Goal: Task Accomplishment & Management: Complete application form

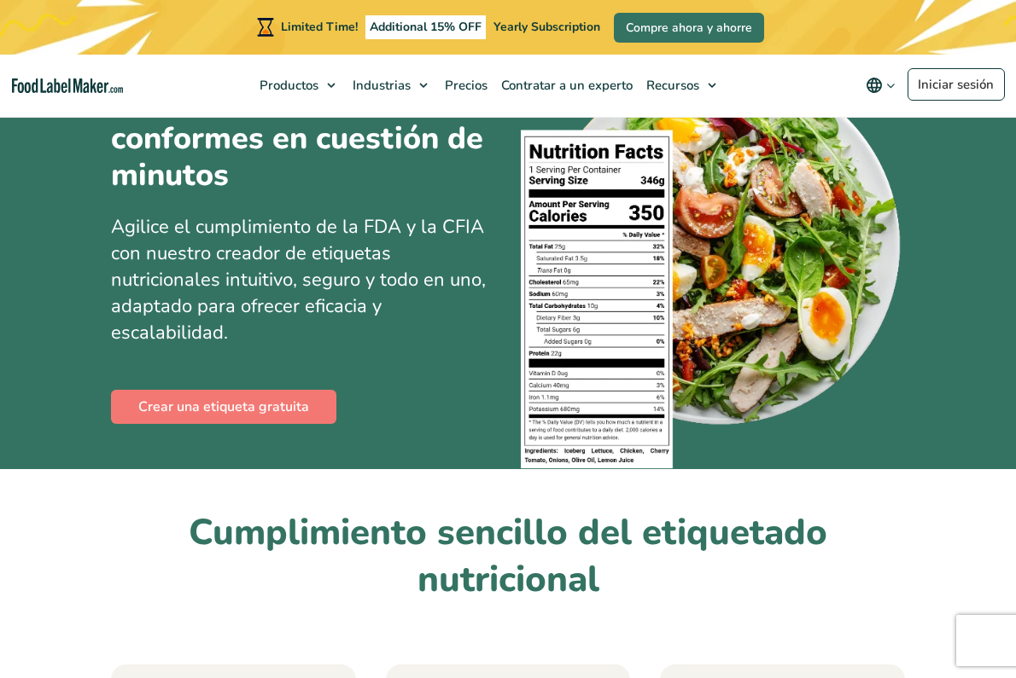
scroll to position [135, 0]
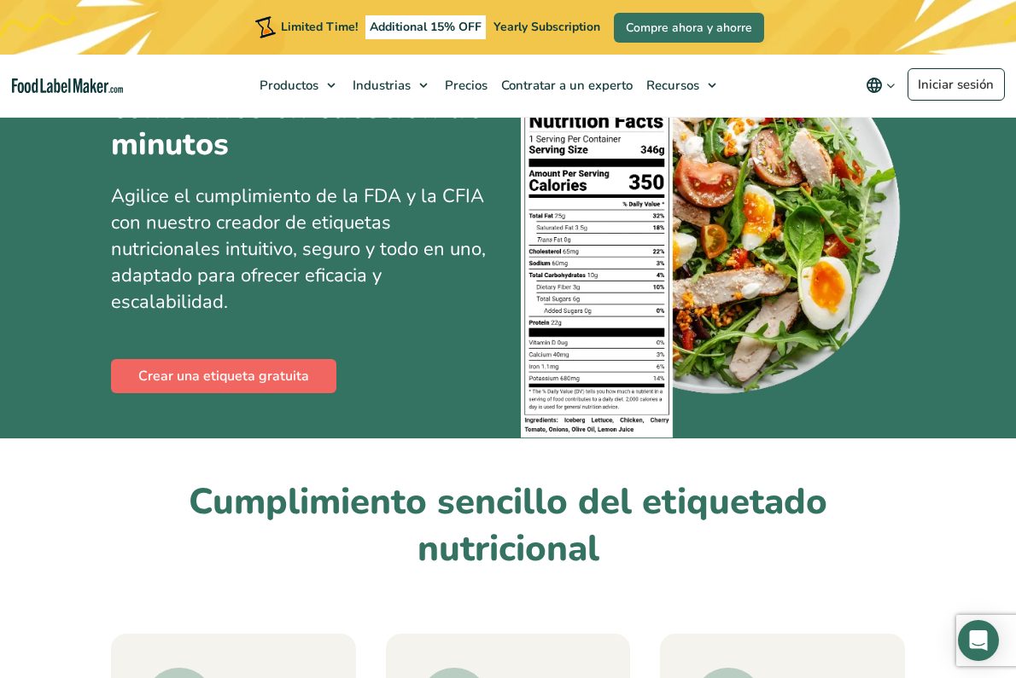
click at [266, 369] on link "Crear una etiqueta gratuita" at bounding box center [223, 376] width 225 height 34
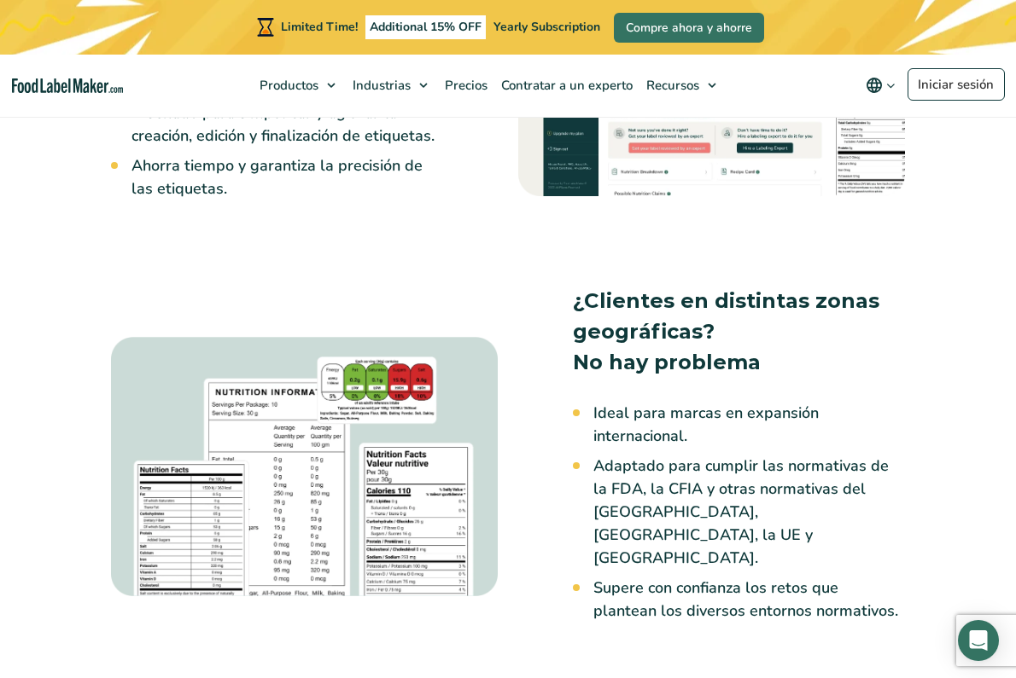
scroll to position [1641, 0]
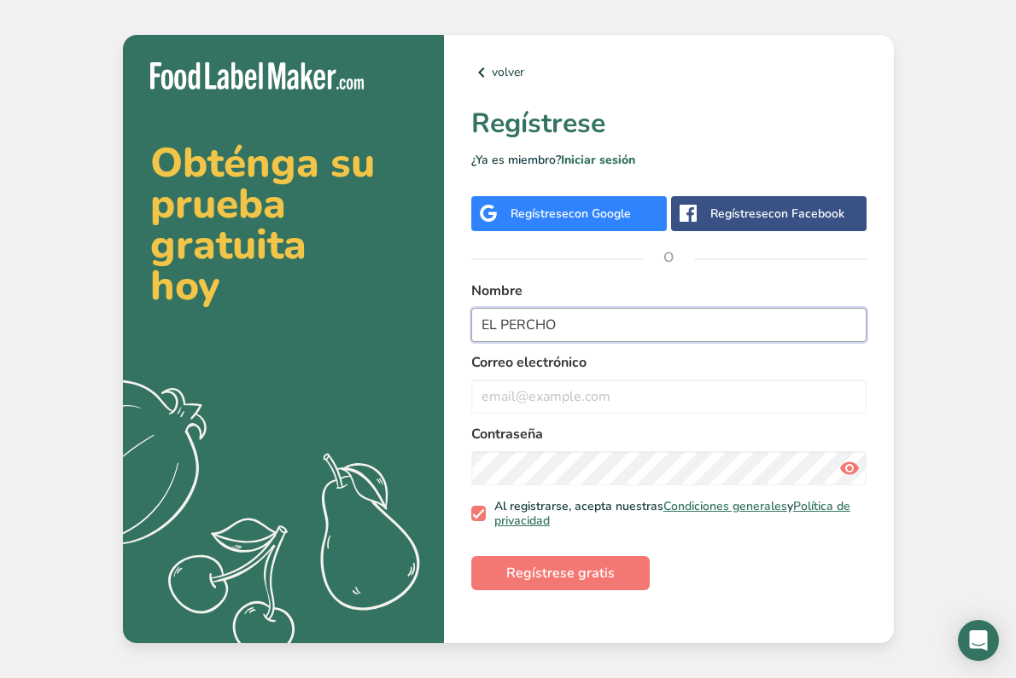
type input "EL PERCHO"
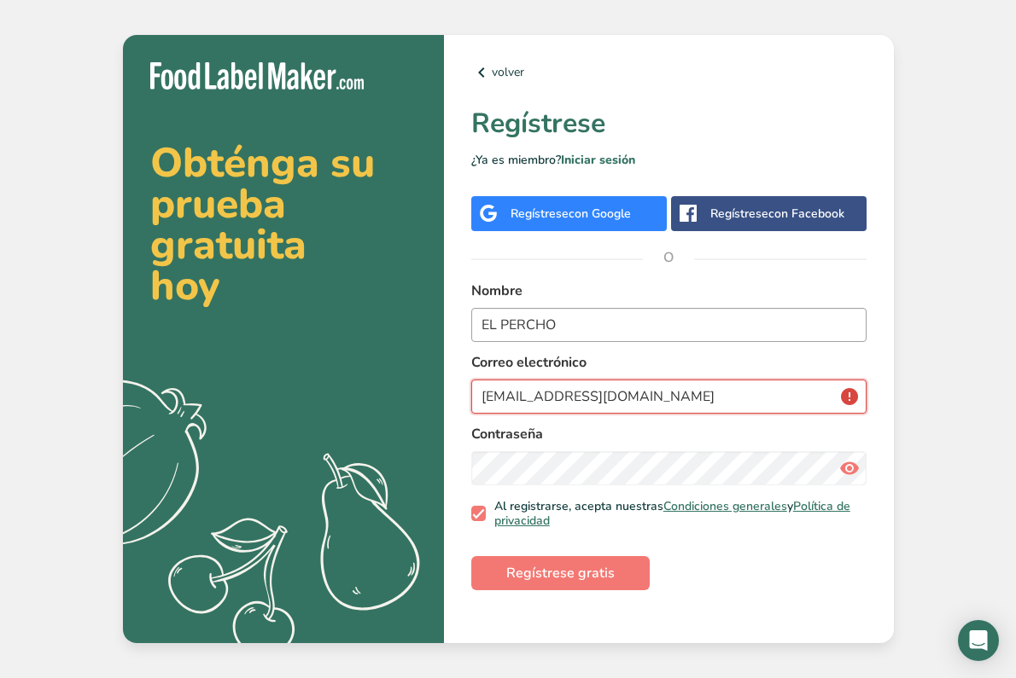
click at [558, 572] on button "Regístrese gratis" at bounding box center [560, 573] width 178 height 34
click at [579, 584] on button "Regístrese gratis" at bounding box center [560, 573] width 178 height 34
click at [555, 578] on span "Regístrese gratis" at bounding box center [560, 573] width 108 height 20
click at [725, 403] on input "[EMAIL_ADDRESS][DOMAIN_NAME]" at bounding box center [668, 397] width 395 height 34
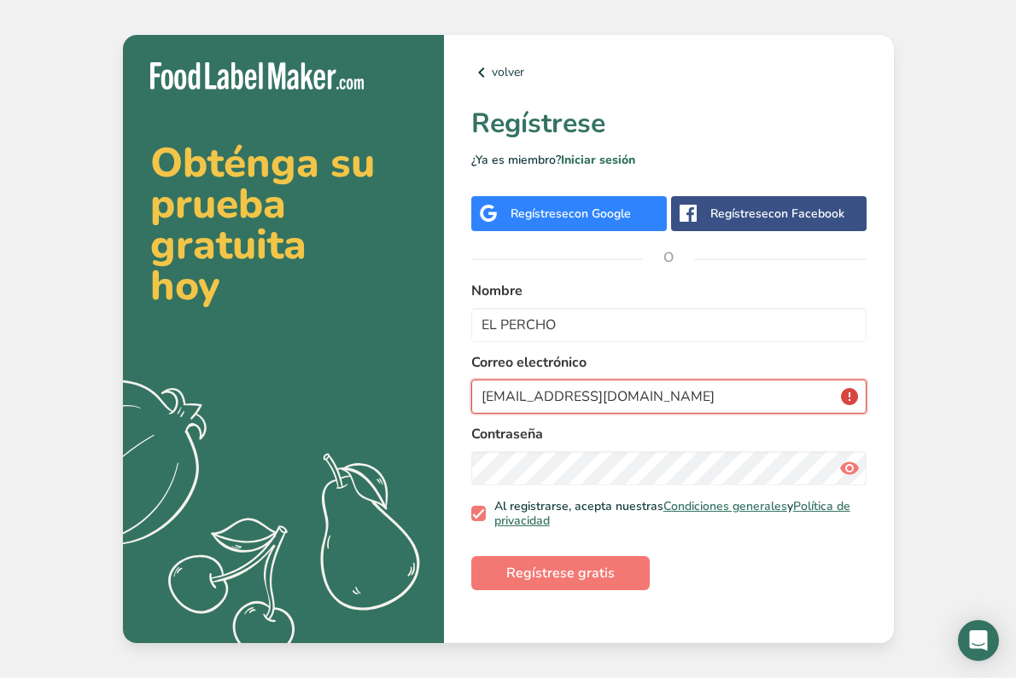
click at [725, 403] on input "[EMAIL_ADDRESS][DOMAIN_NAME]" at bounding box center [668, 397] width 395 height 34
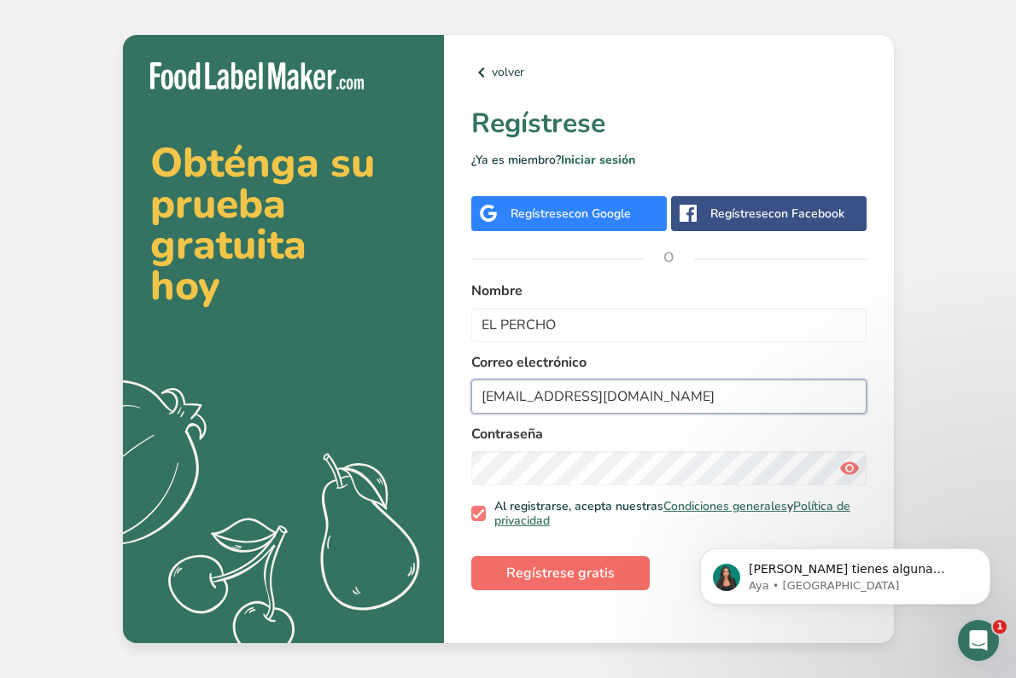
type input "[EMAIL_ADDRESS][DOMAIN_NAME]"
click at [581, 563] on span "Regístrese gratis" at bounding box center [560, 573] width 108 height 20
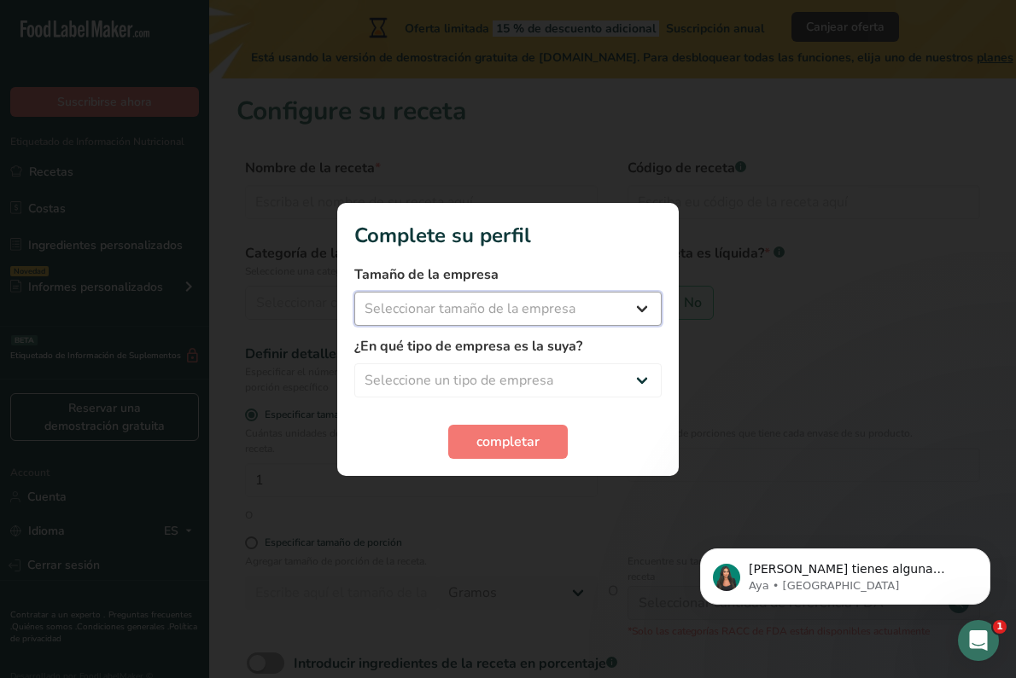
select select "1"
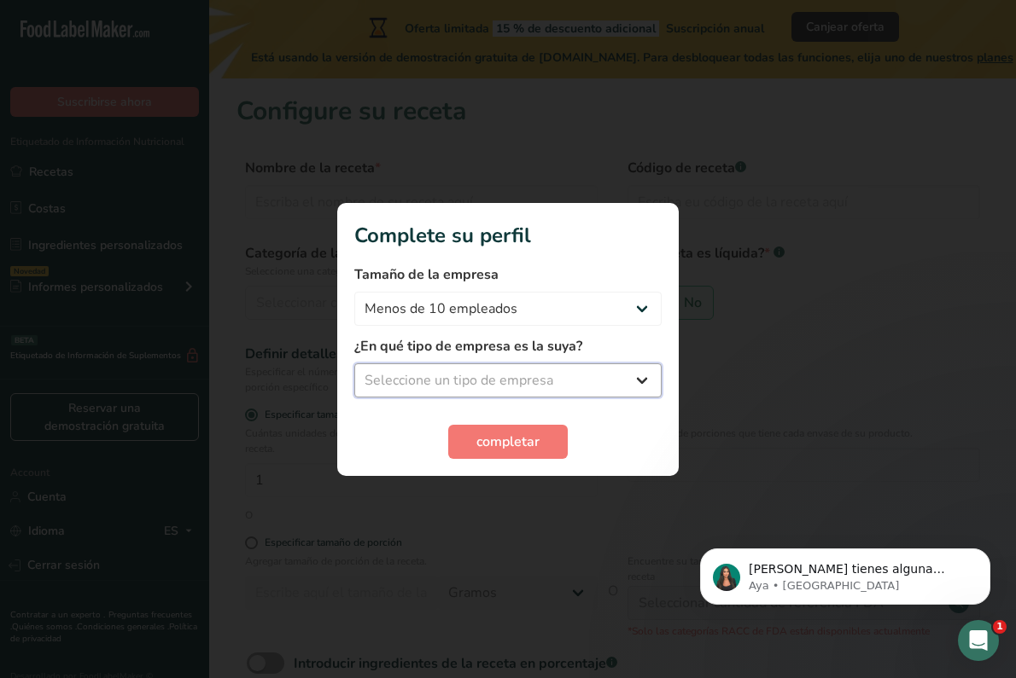
select select "1"
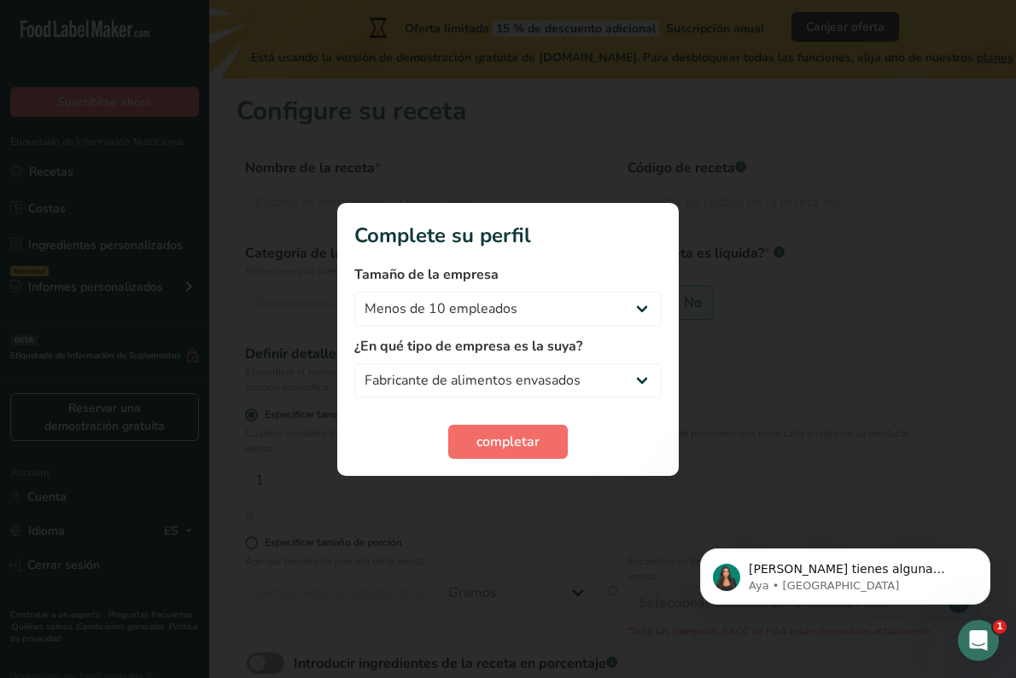
click at [508, 434] on span "completar" at bounding box center [507, 442] width 63 height 20
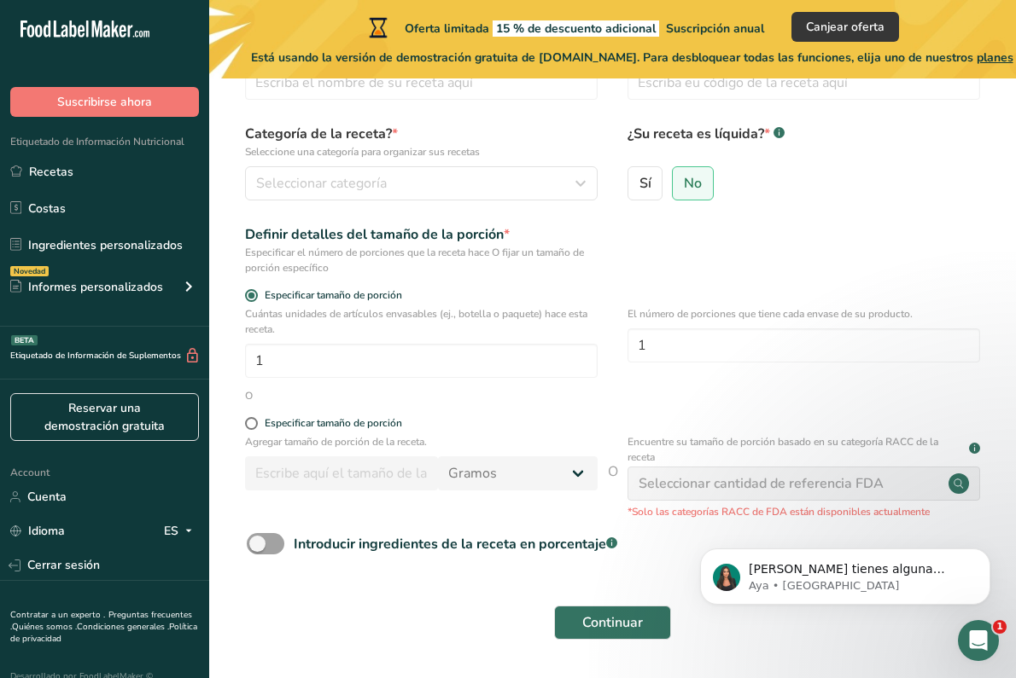
scroll to position [119, 0]
click at [341, 428] on div "Especificar tamaño de porción" at bounding box center [333, 424] width 137 height 13
click at [256, 428] on input "Especificar tamaño de porción" at bounding box center [250, 424] width 11 height 11
radio input "true"
radio input "false"
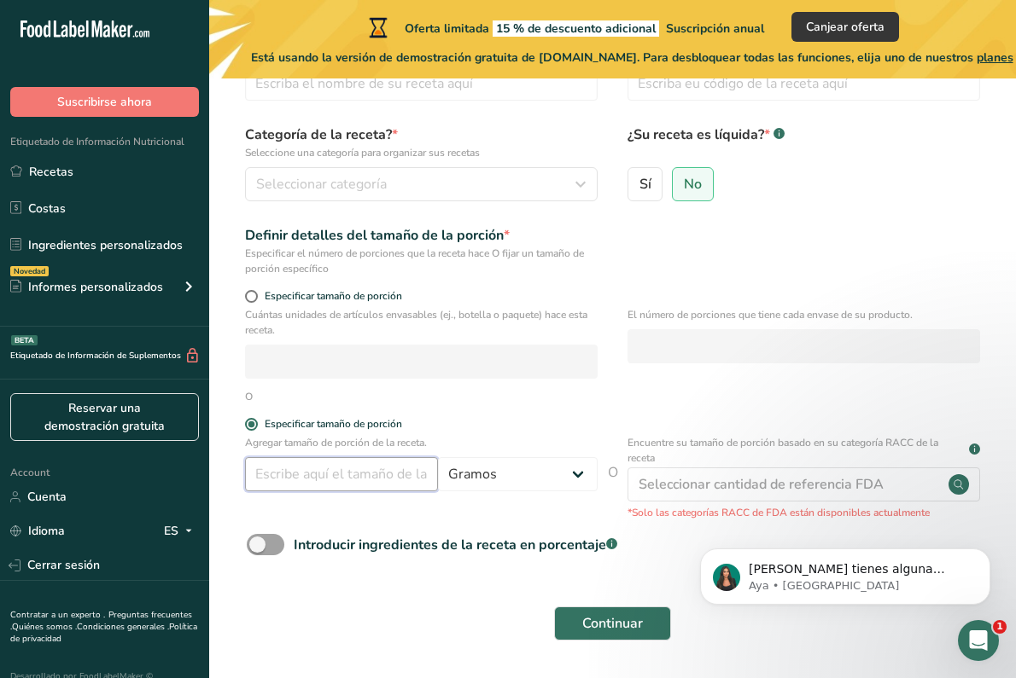
click at [335, 487] on input "number" at bounding box center [341, 474] width 193 height 34
type input "105"
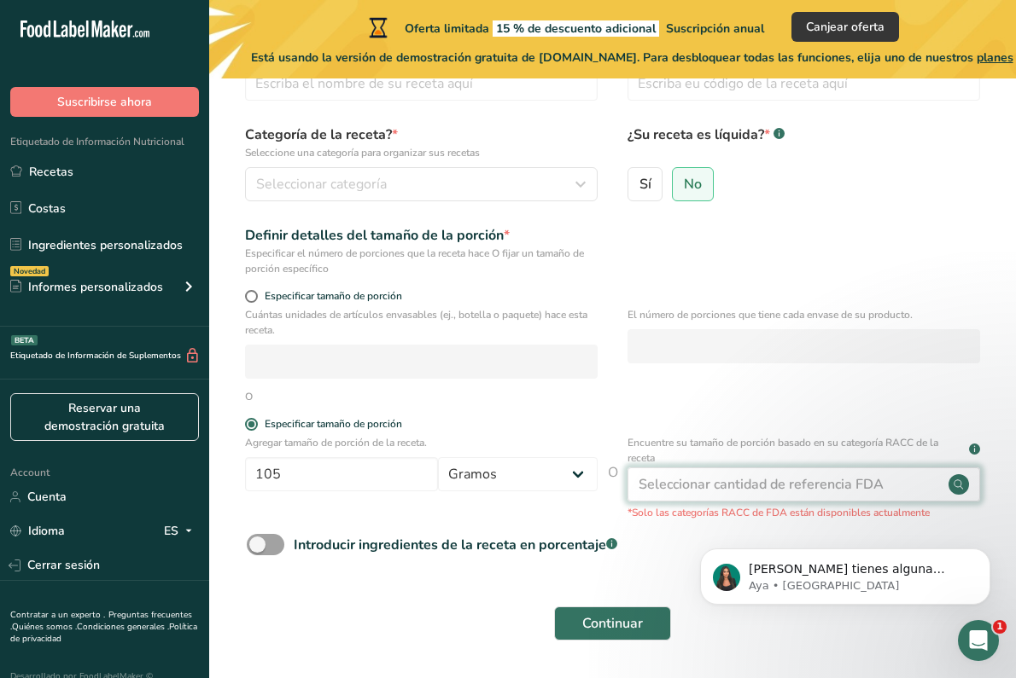
click at [694, 488] on div "Seleccionar cantidad de referencia FDA" at bounding box center [760, 484] width 245 height 20
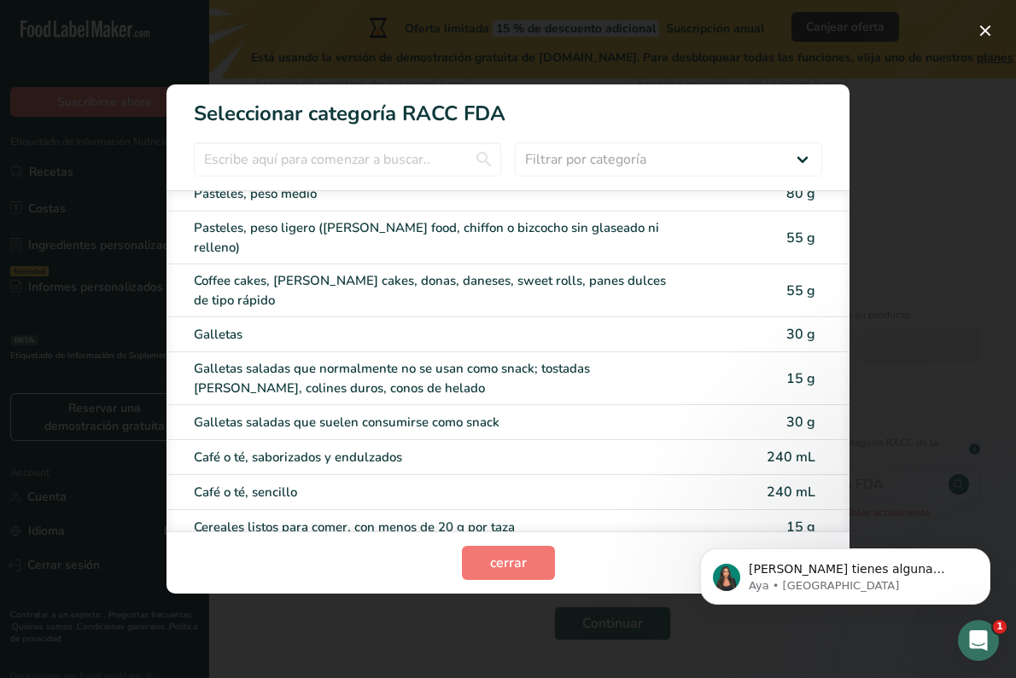
scroll to position [342, 0]
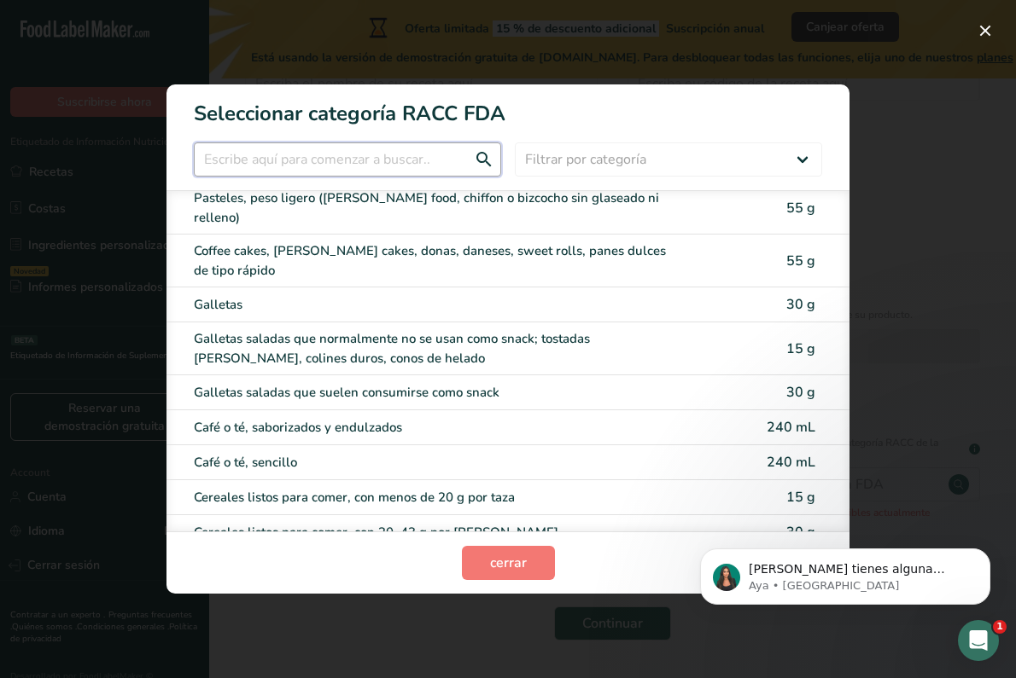
click at [435, 151] on input "RACC Category Selection Modal" at bounding box center [347, 160] width 307 height 34
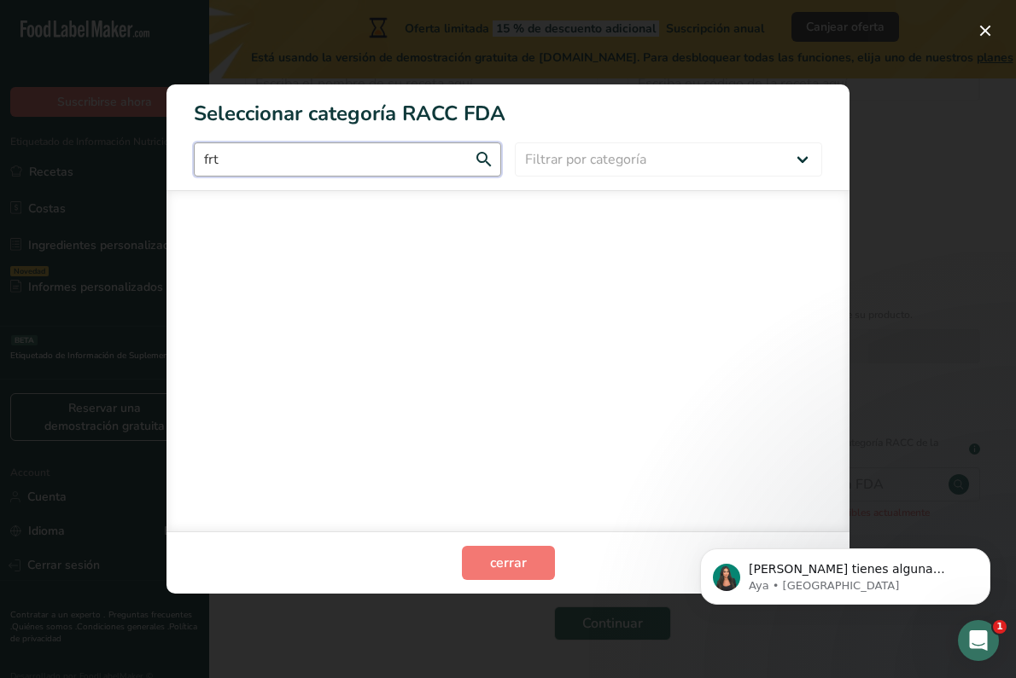
scroll to position [0, 0]
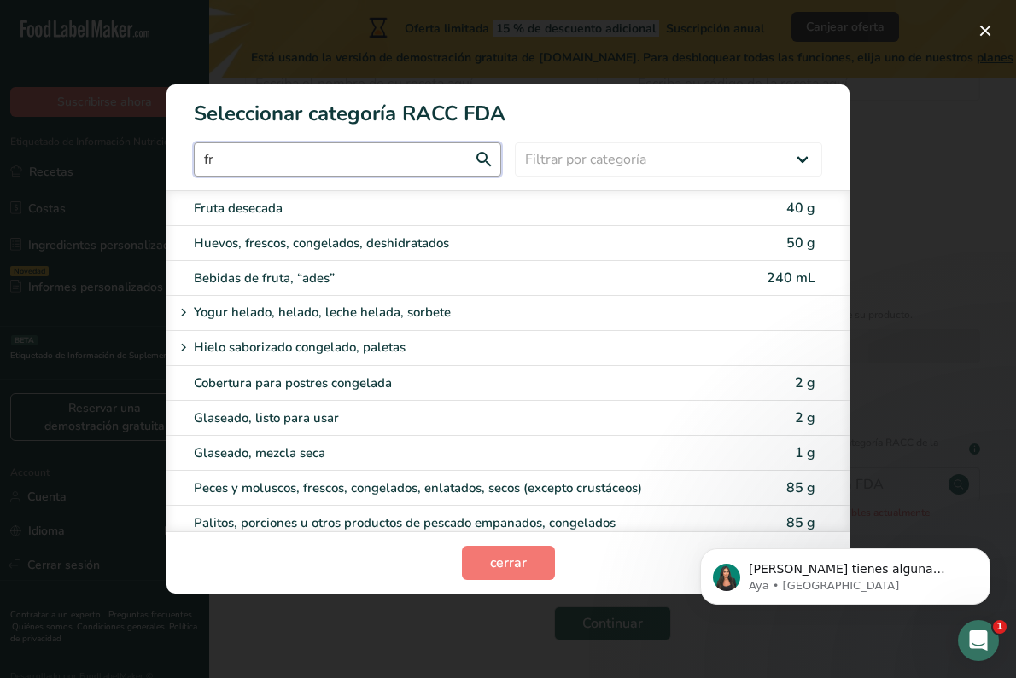
type input "f"
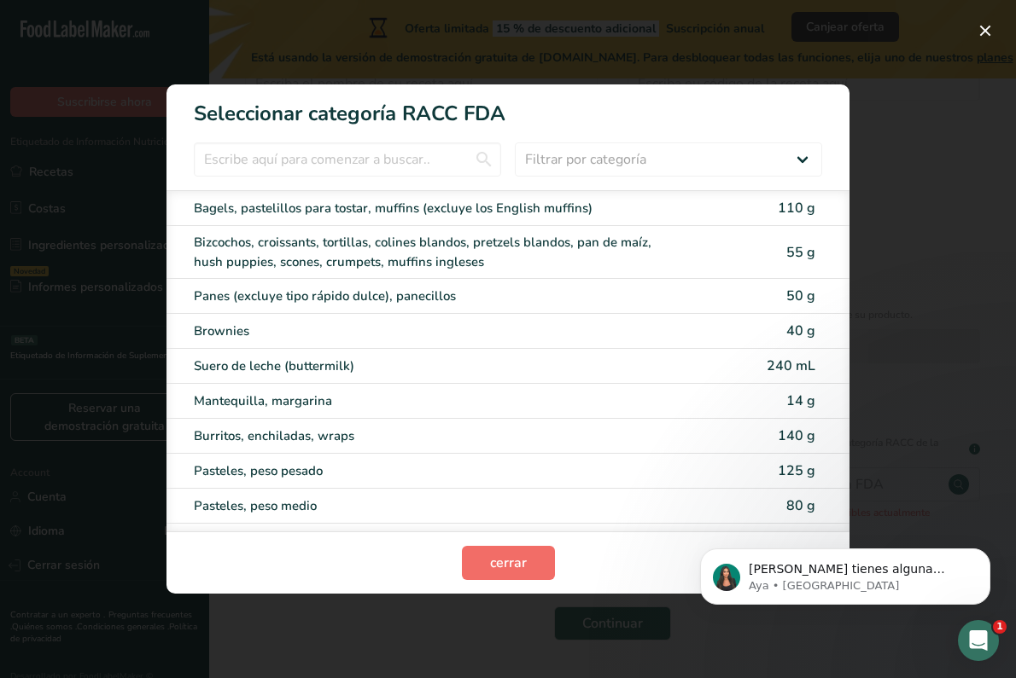
click at [515, 562] on span "cerrar" at bounding box center [508, 563] width 37 height 20
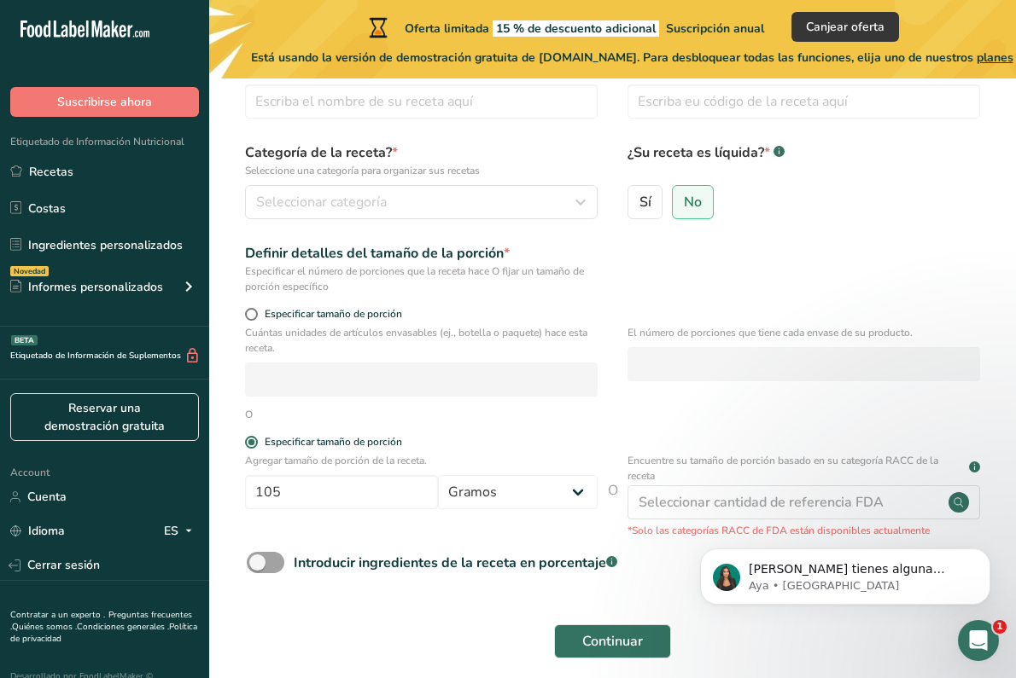
scroll to position [96, 0]
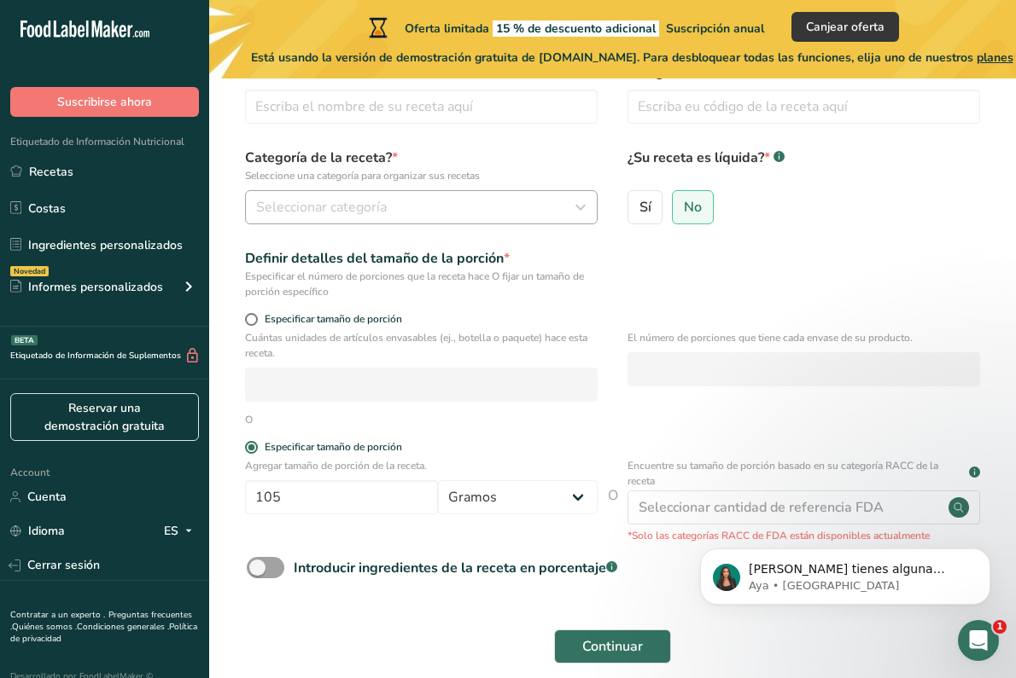
click at [585, 203] on icon "button" at bounding box center [580, 207] width 20 height 31
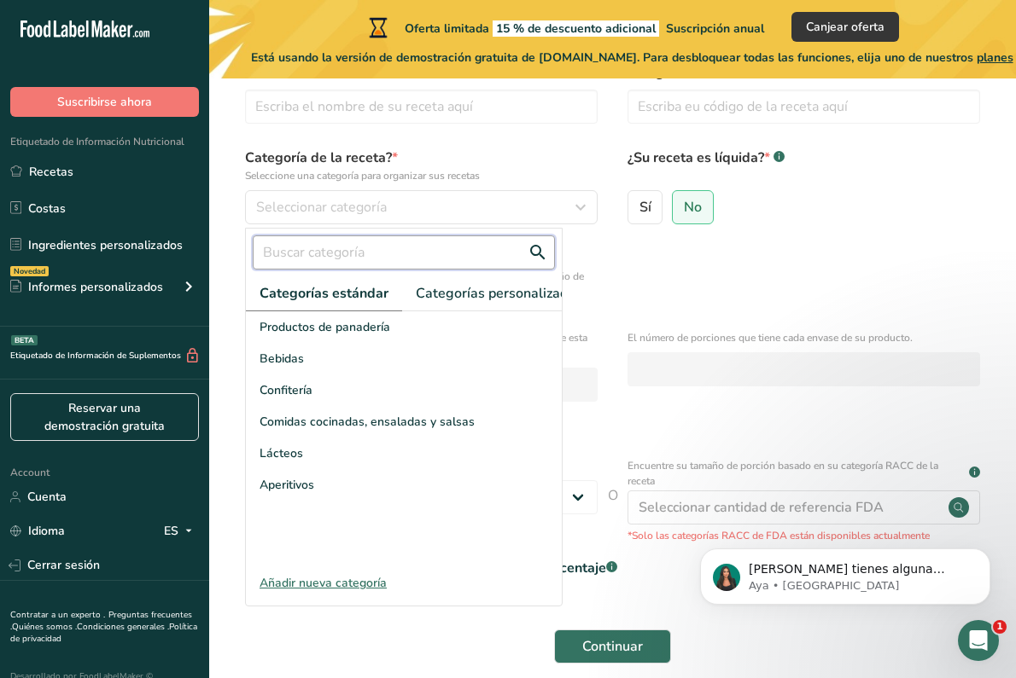
click at [470, 255] on input "text" at bounding box center [404, 253] width 302 height 34
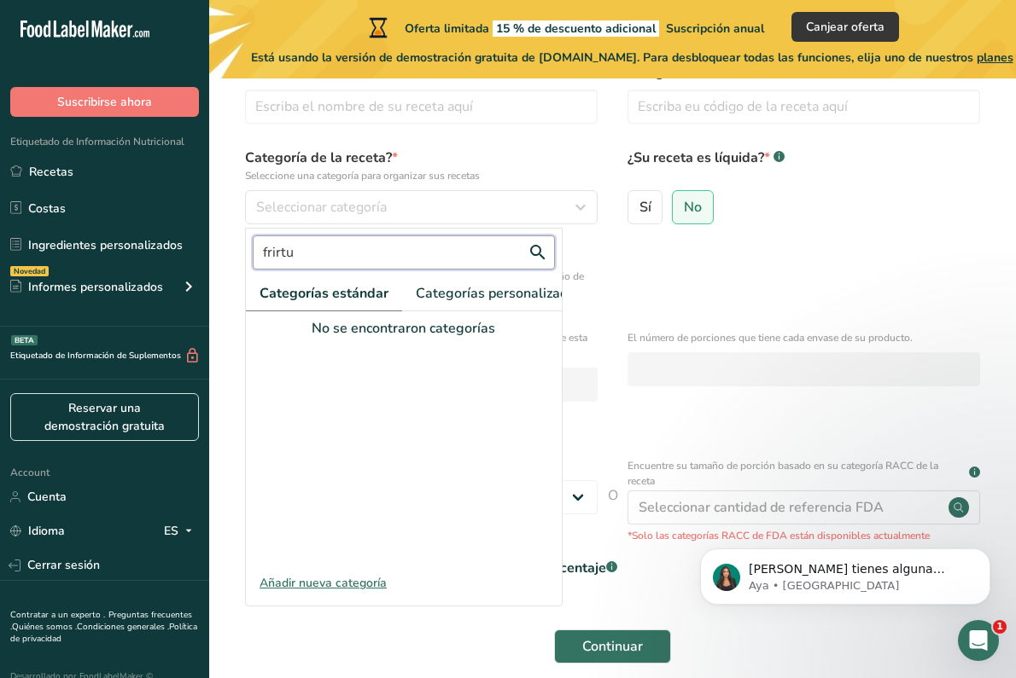
type input "frirtu"
click at [370, 585] on div "Añadir nueva categoría" at bounding box center [404, 583] width 316 height 18
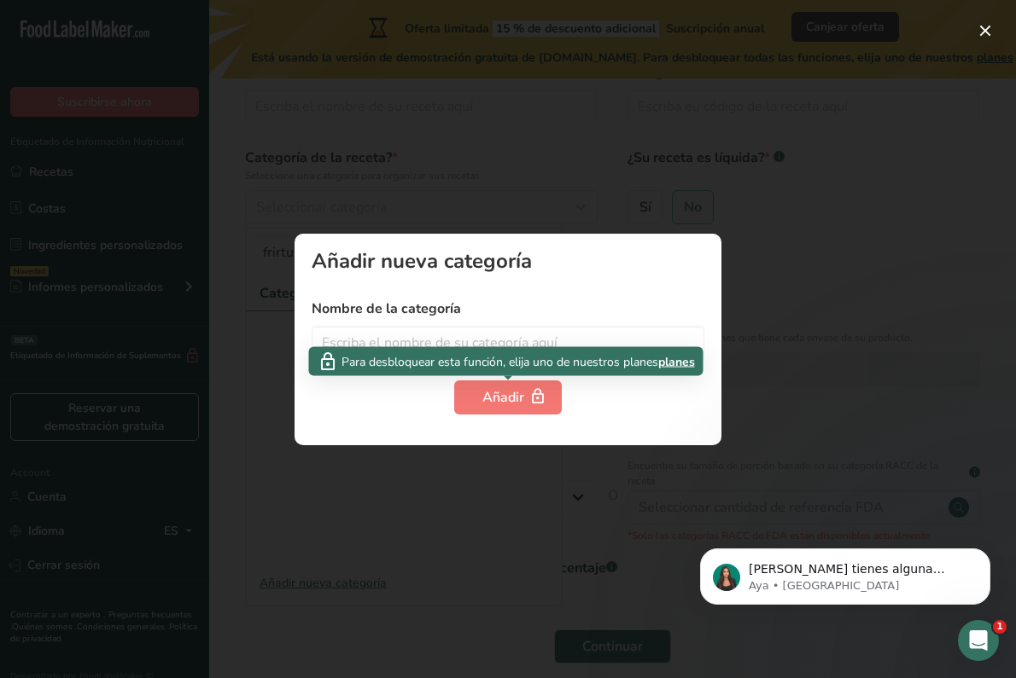
click at [498, 351] on div "Para desbloquear esta función, elija uno de nuestros planes planes" at bounding box center [506, 361] width 394 height 29
click at [498, 336] on input "text" at bounding box center [507, 343] width 393 height 34
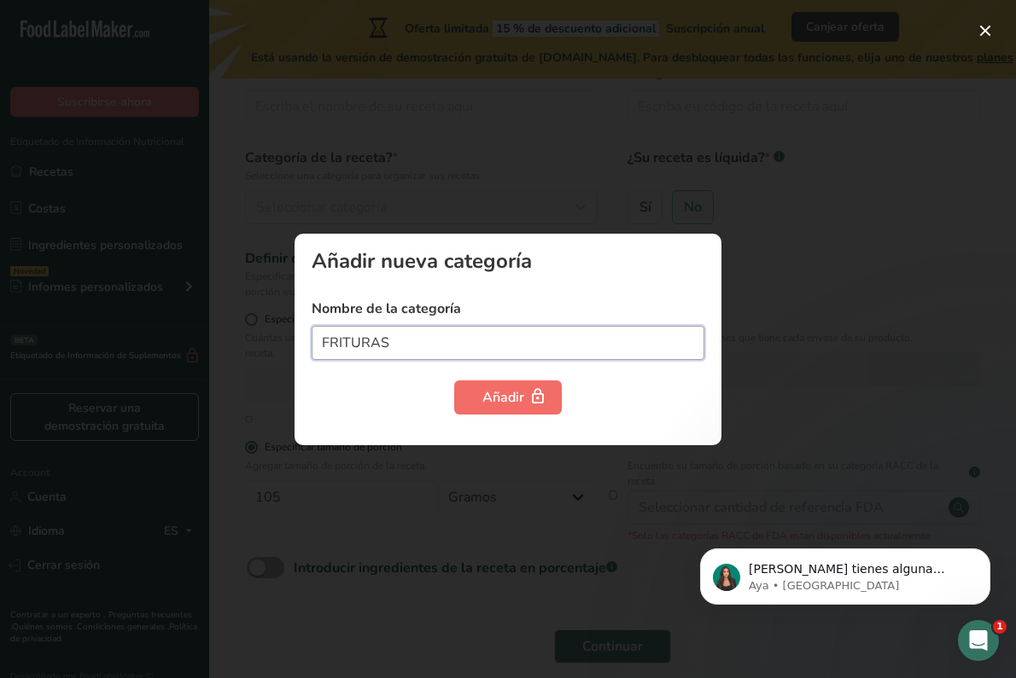
type input "FRITURAS"
click at [541, 400] on icon "button" at bounding box center [537, 397] width 17 height 26
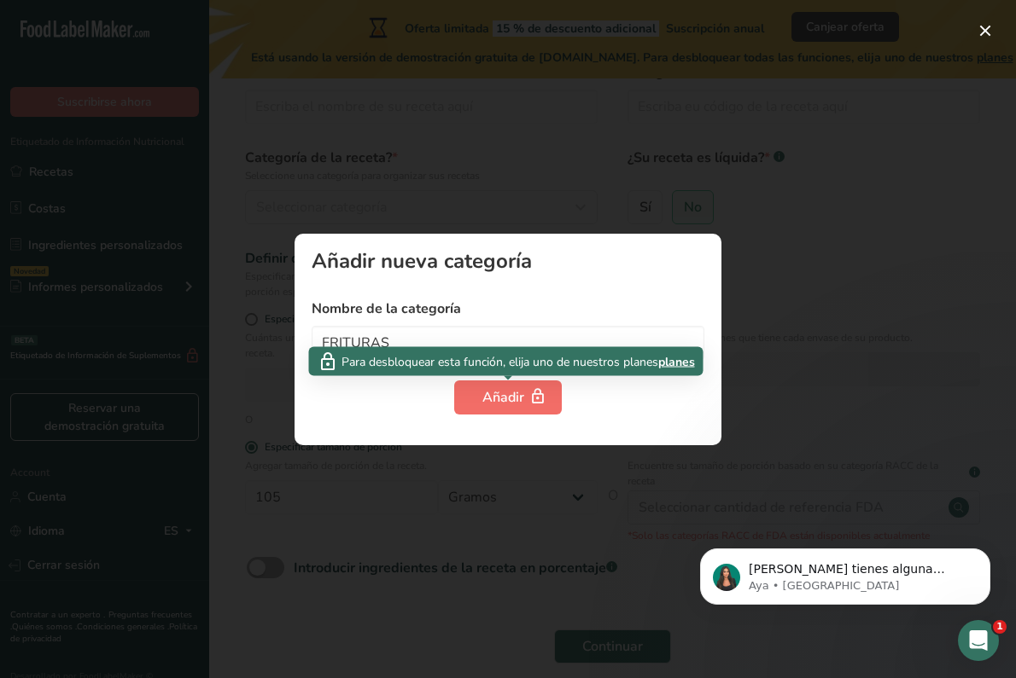
click at [510, 393] on div "Añadir" at bounding box center [507, 397] width 51 height 20
click at [508, 396] on div "Añadir" at bounding box center [507, 397] width 51 height 20
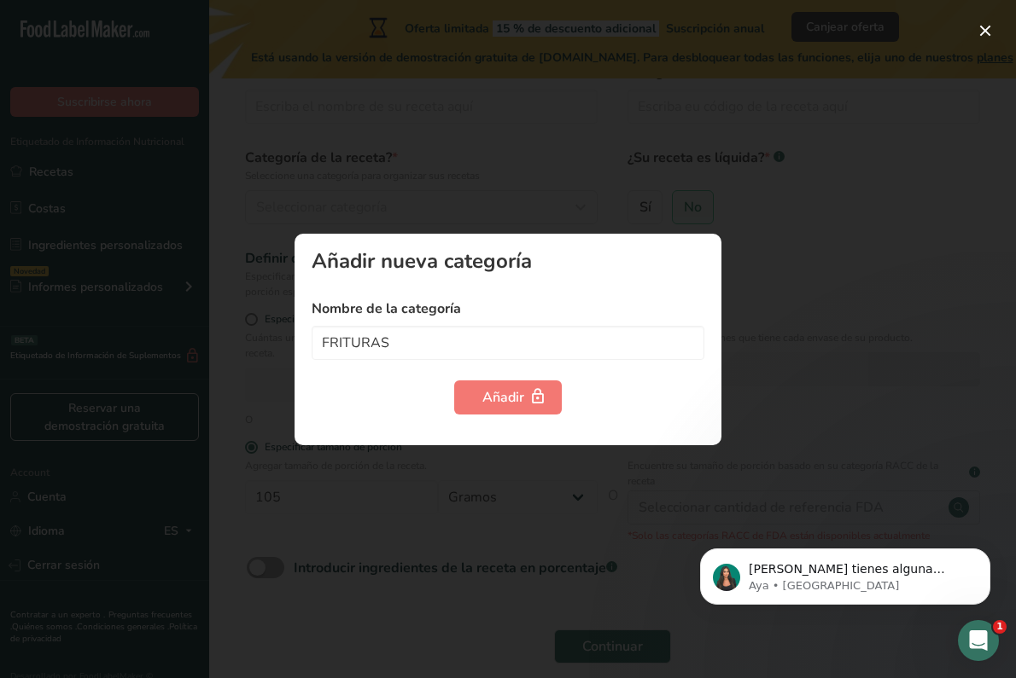
click at [480, 529] on div at bounding box center [508, 339] width 1016 height 678
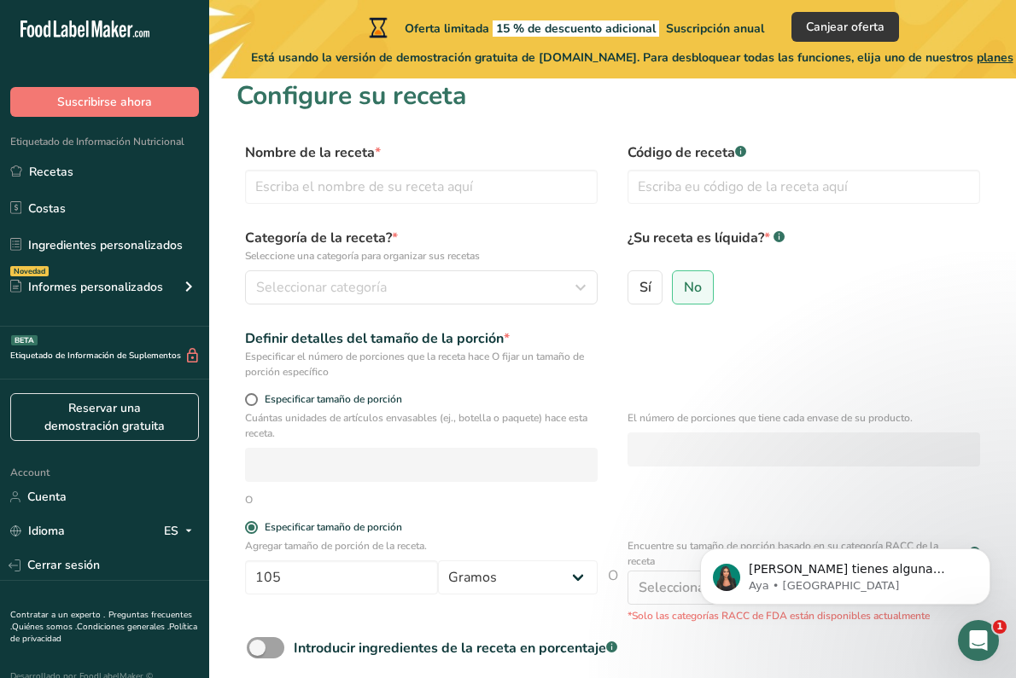
scroll to position [0, 0]
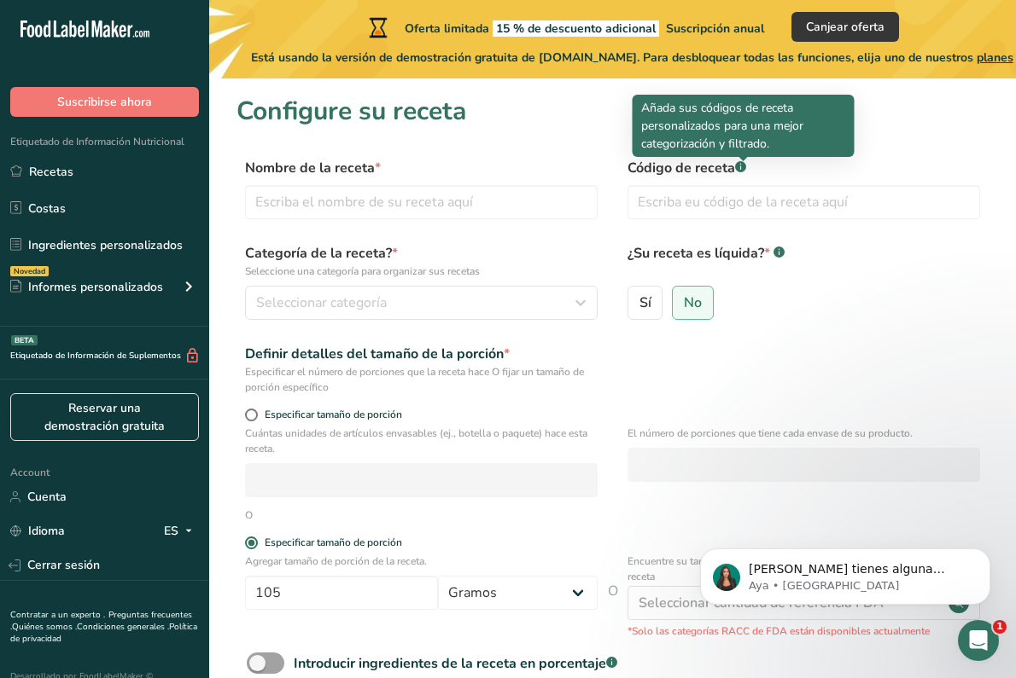
click at [742, 170] on rect at bounding box center [740, 166] width 11 height 11
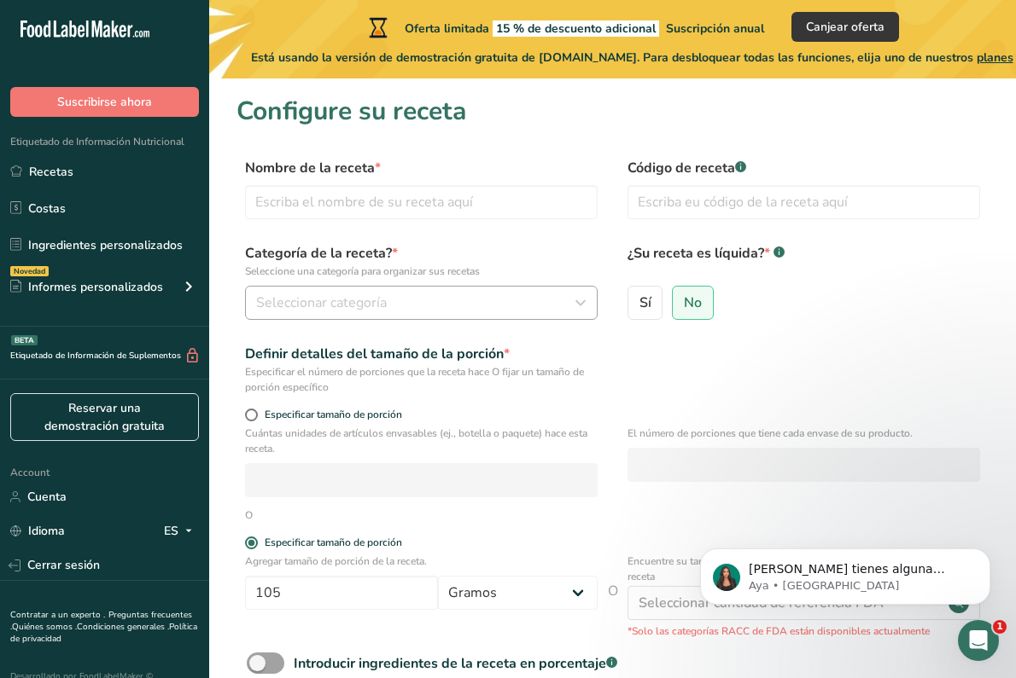
click at [467, 295] on div "Seleccionar categoría" at bounding box center [416, 303] width 320 height 20
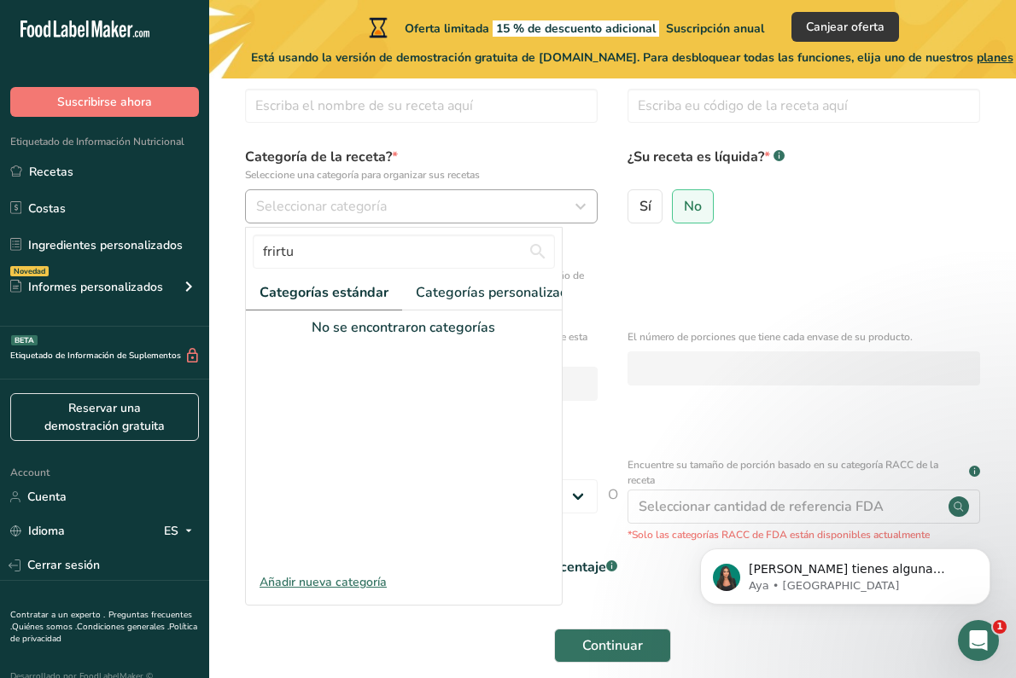
scroll to position [99, 0]
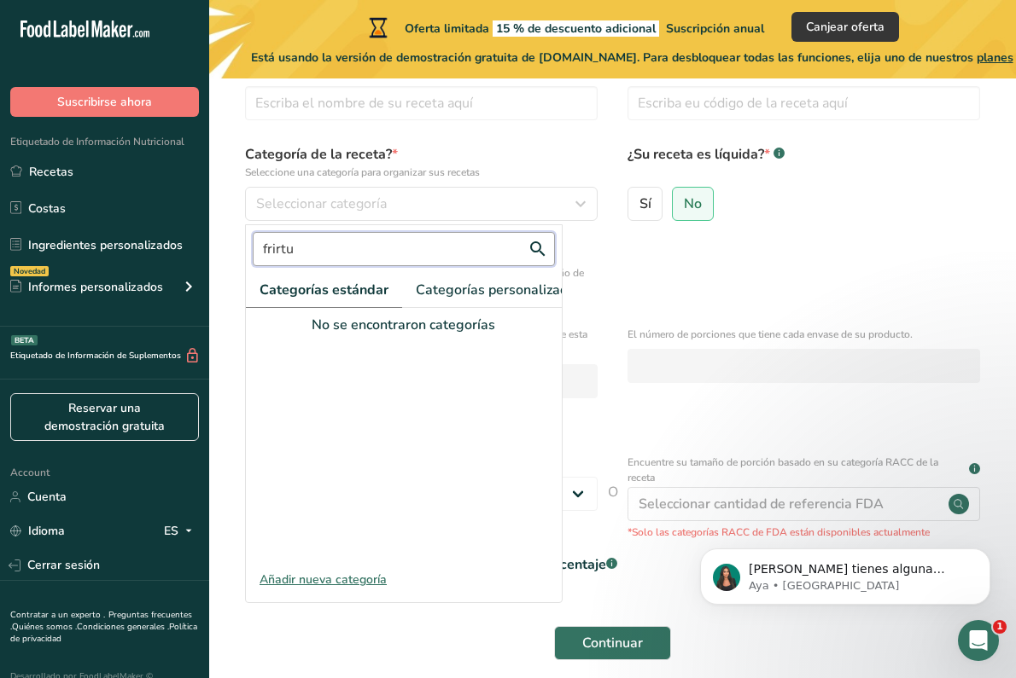
click at [472, 264] on input "frirtu" at bounding box center [404, 249] width 302 height 34
type input "frito"
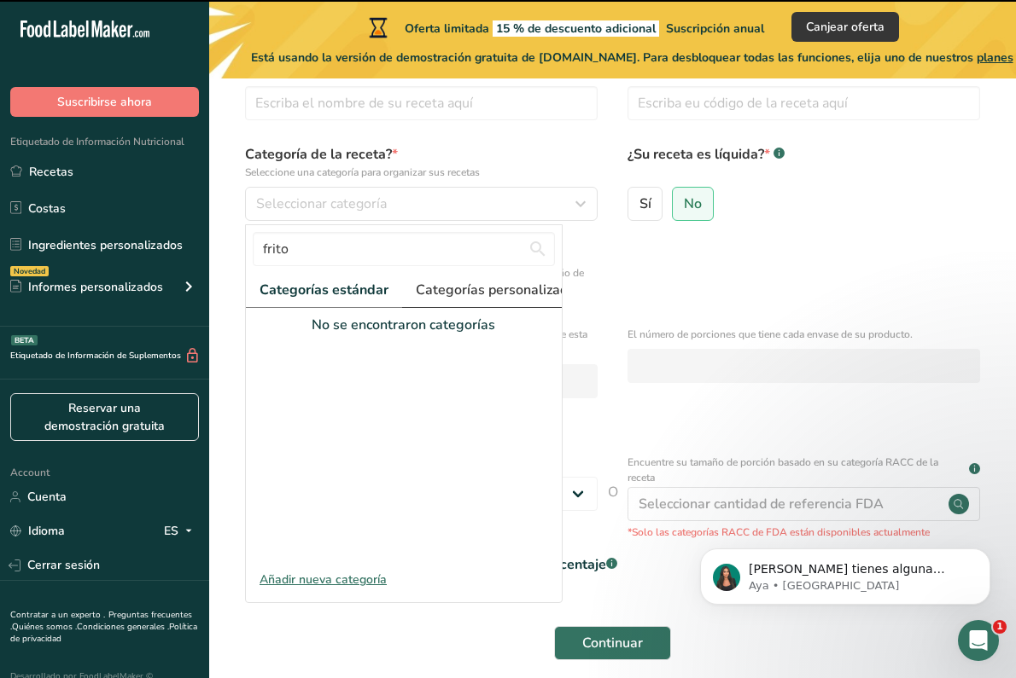
drag, startPoint x: 472, startPoint y: 264, endPoint x: 435, endPoint y: 296, distance: 49.0
click at [435, 296] on span "Categorías personalizadas .a-a{fill:#347362;}.b-a{fill:#fff;}" at bounding box center [505, 290] width 178 height 20
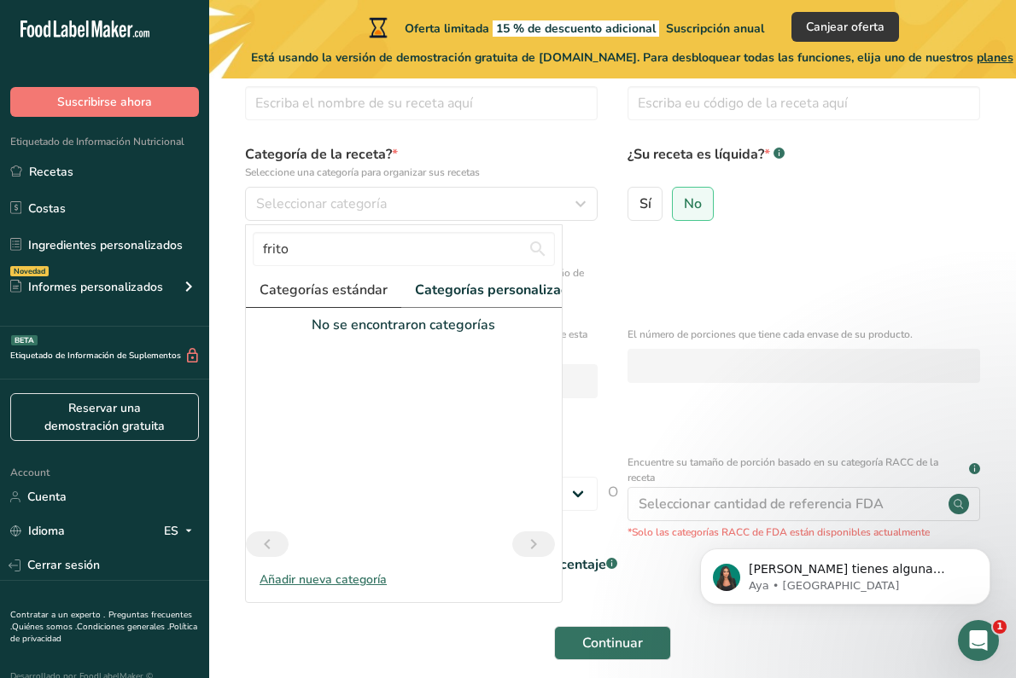
click at [352, 283] on span "Categorías estándar" at bounding box center [323, 290] width 128 height 20
click at [342, 247] on input "frito" at bounding box center [404, 249] width 302 height 34
click at [612, 643] on button "Continuar" at bounding box center [612, 643] width 117 height 34
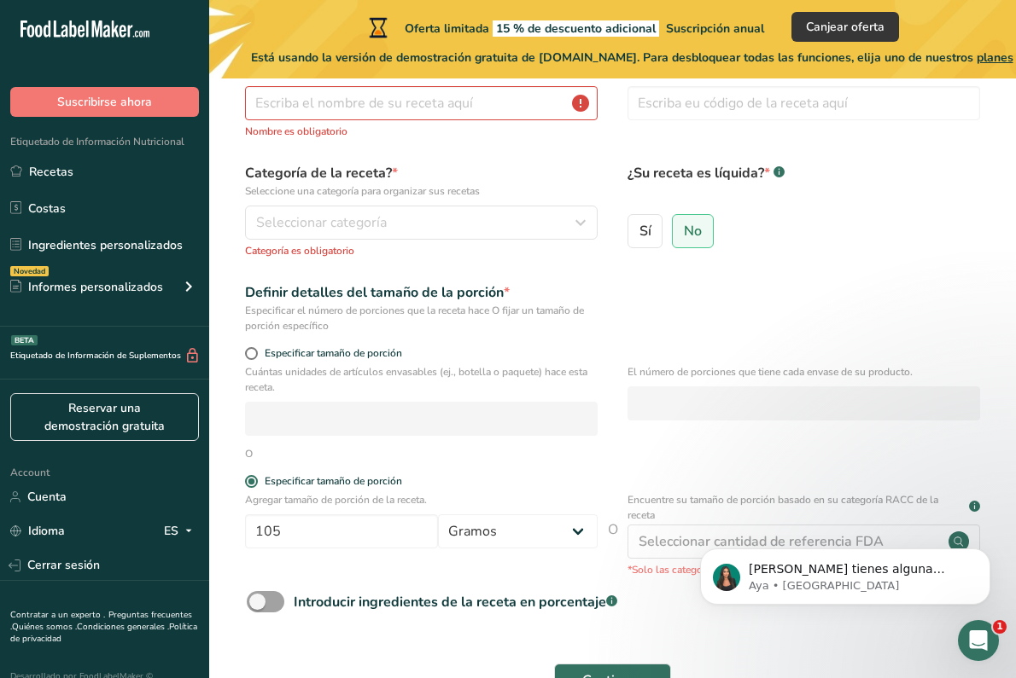
click at [344, 245] on p "Categoría es obligatorio" at bounding box center [421, 250] width 352 height 15
click at [346, 221] on span "Seleccionar categoría" at bounding box center [321, 222] width 131 height 20
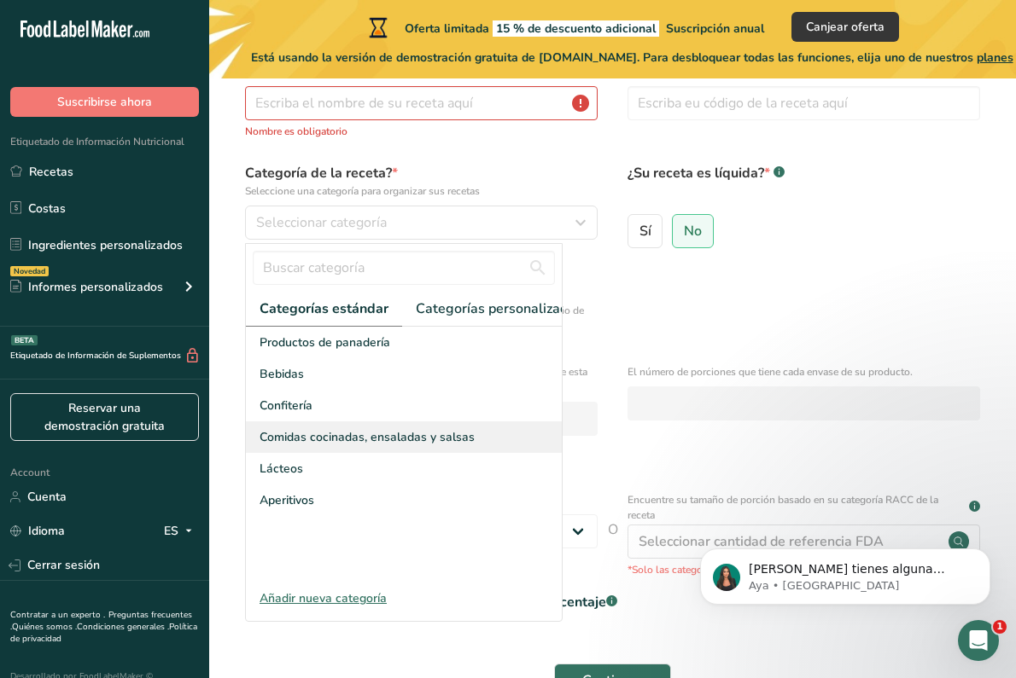
click at [326, 438] on span "Comidas cocinadas, ensaladas y salsas" at bounding box center [366, 437] width 215 height 18
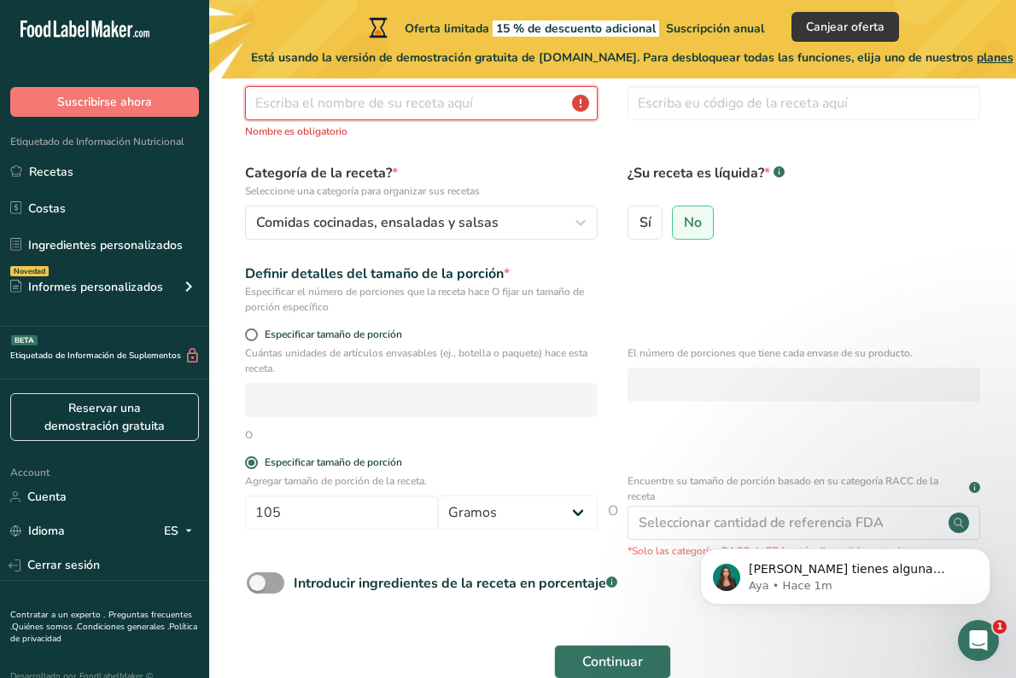
click at [420, 111] on input "text" at bounding box center [421, 103] width 352 height 34
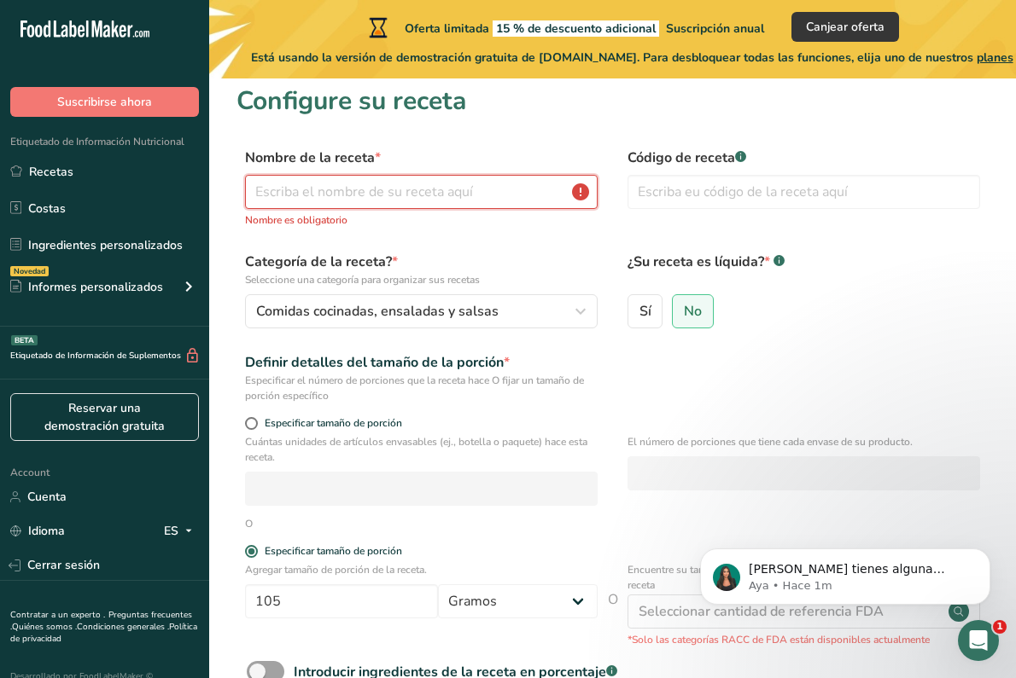
scroll to position [6, 0]
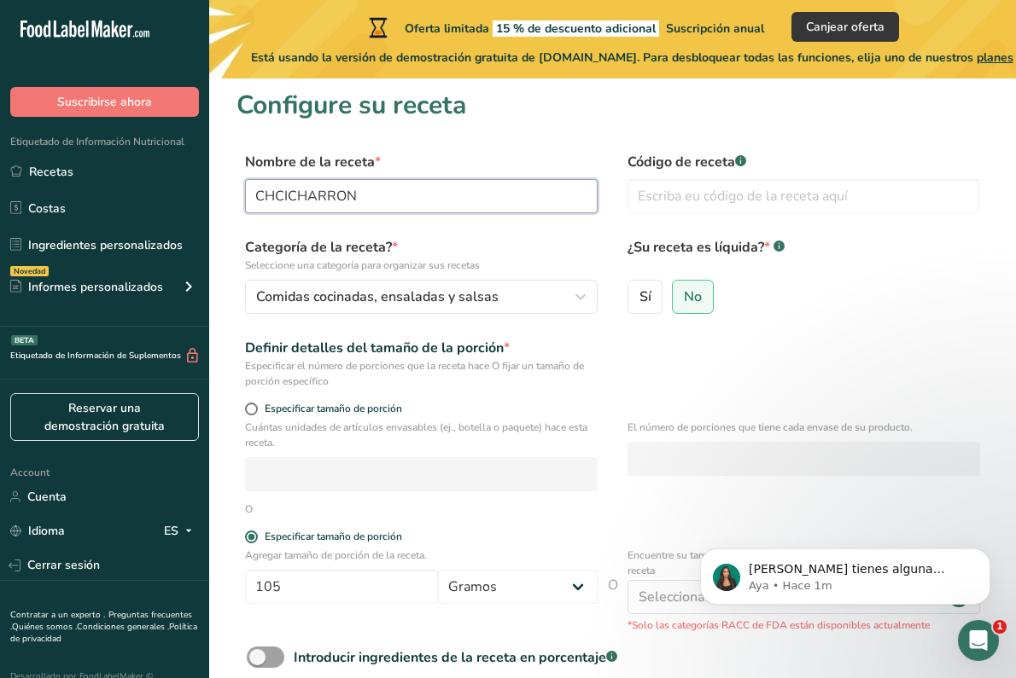
type input "CHCICHARRON"
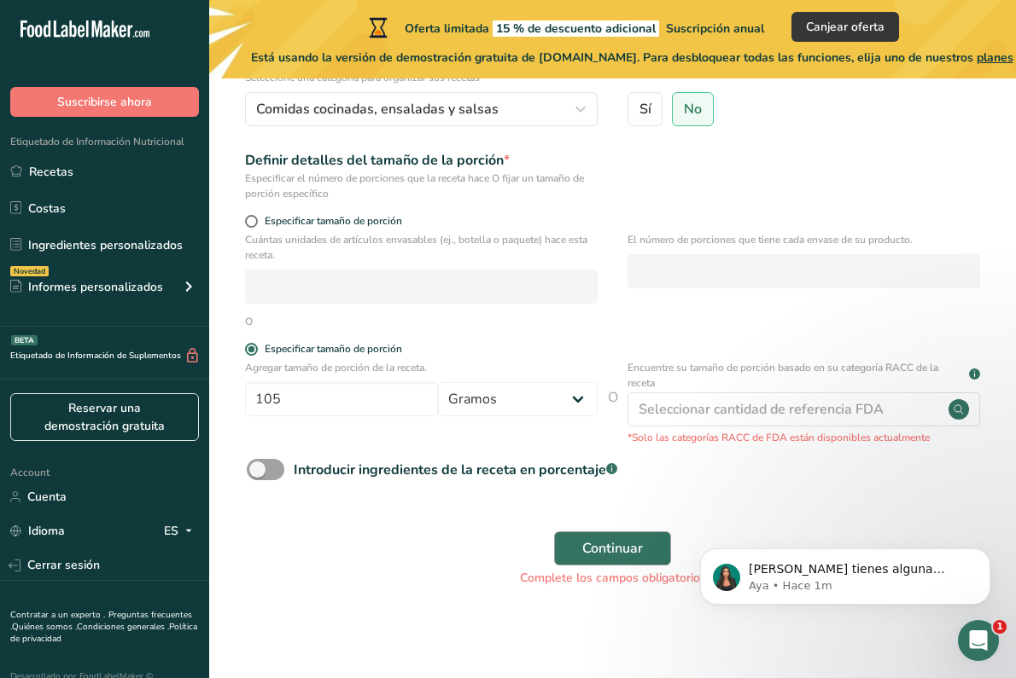
click at [610, 546] on span "Continuar" at bounding box center [612, 548] width 61 height 20
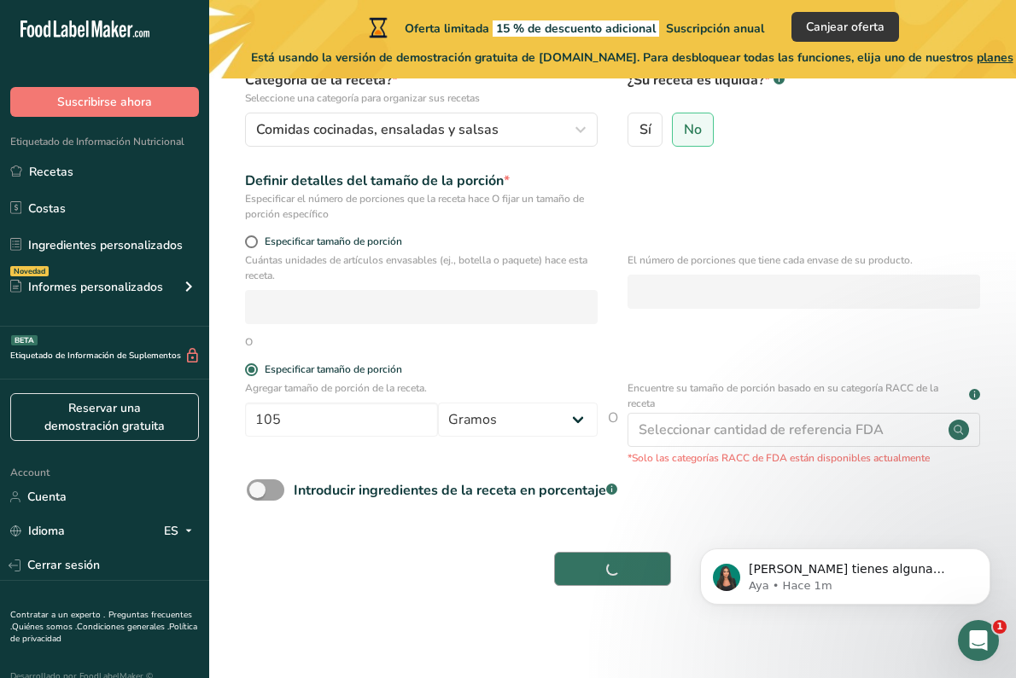
scroll to position [172, 0]
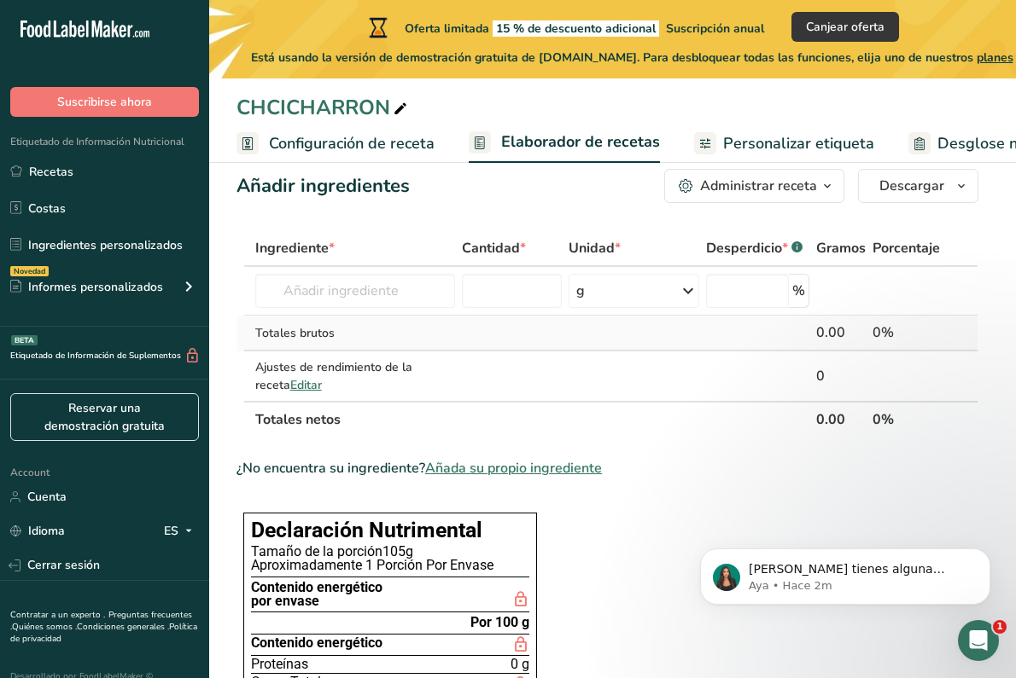
scroll to position [34, 0]
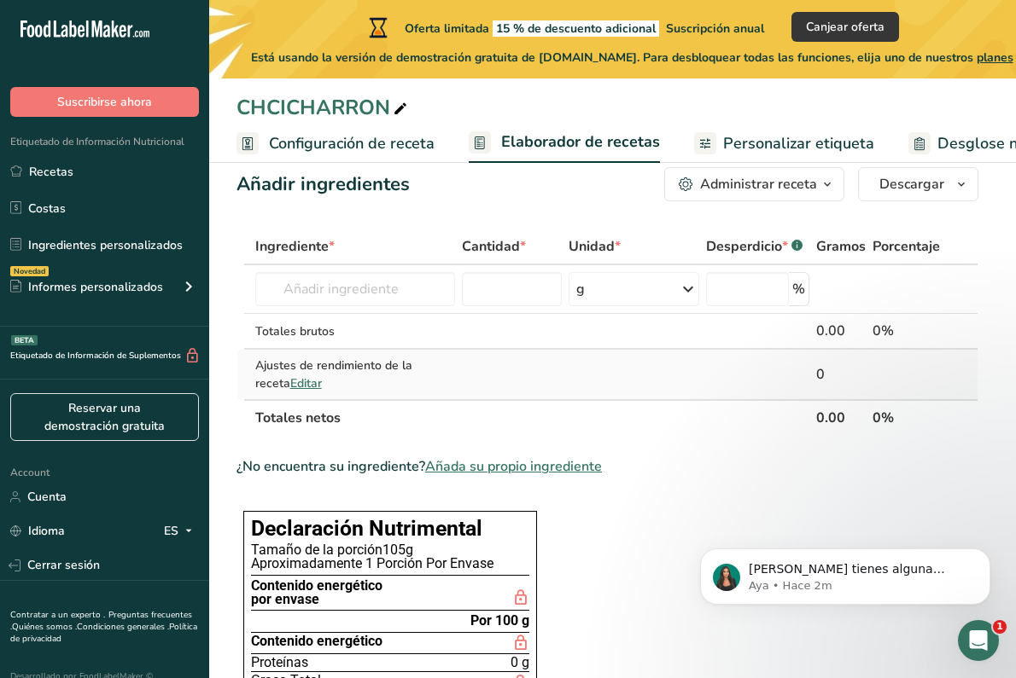
click at [290, 384] on span "Editar" at bounding box center [306, 383] width 32 height 16
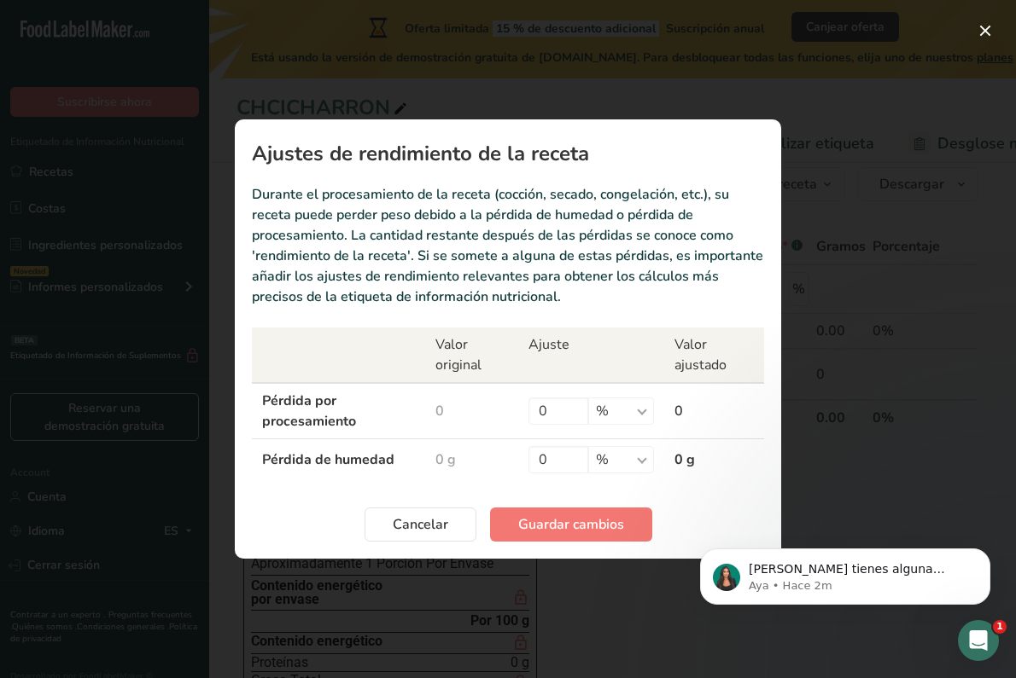
click at [415, 593] on div "Recipe yield modal" at bounding box center [508, 339] width 1016 height 678
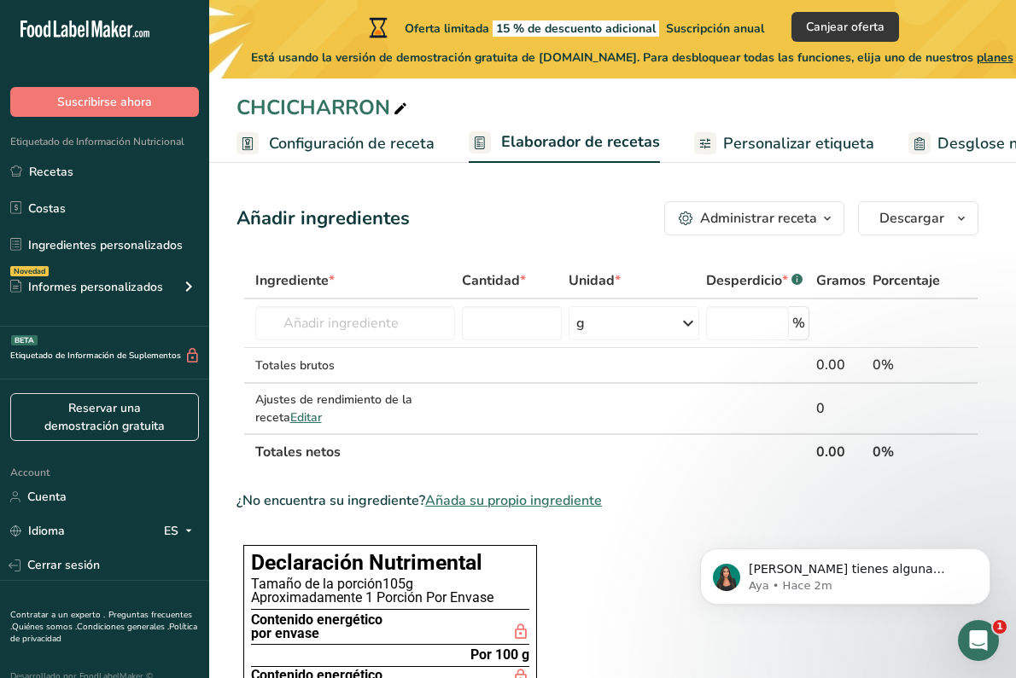
scroll to position [0, 0]
